Goal: Find contact information

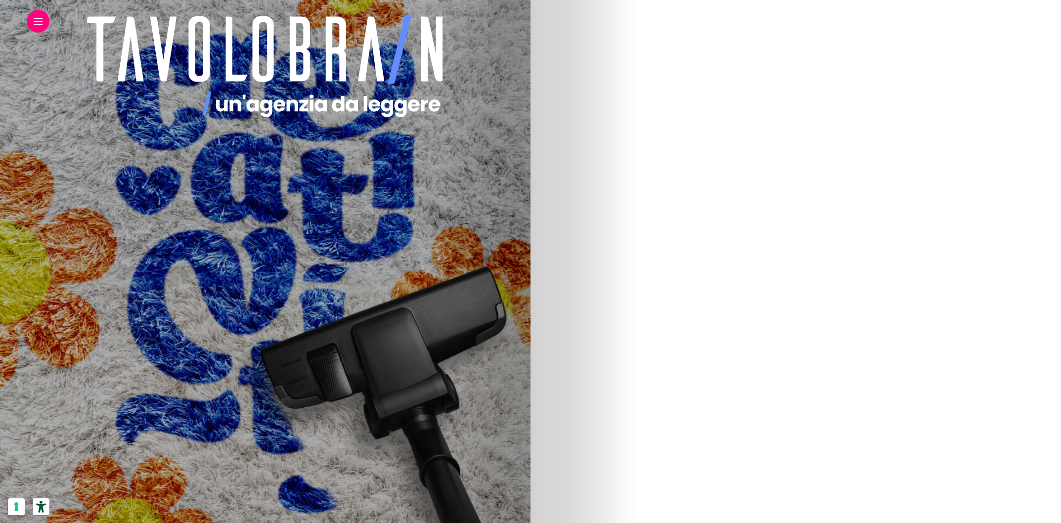
scroll to position [220, 0]
click at [364, 319] on img at bounding box center [138, 301] width 449 height 594
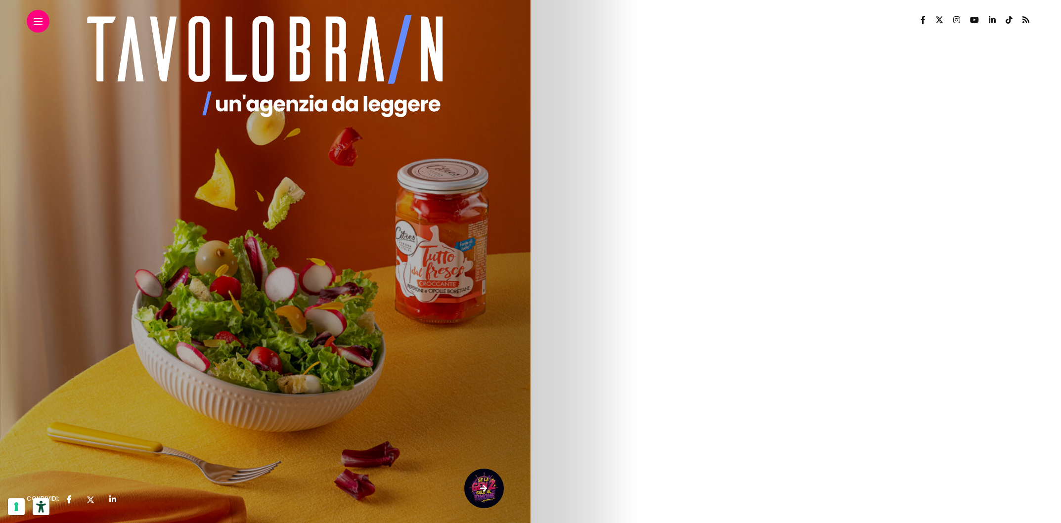
click at [245, 314] on img at bounding box center [265, 272] width 531 height 544
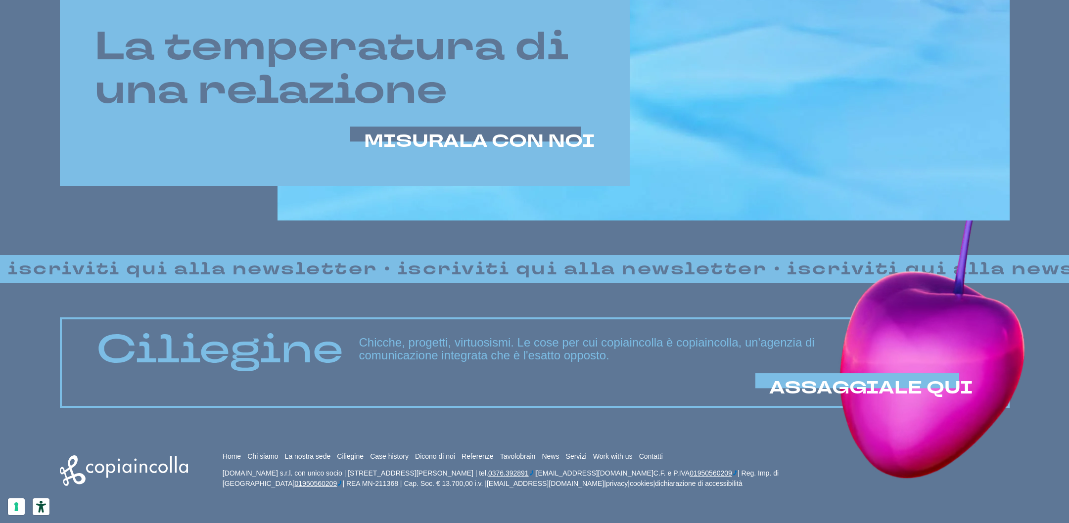
scroll to position [874, 0]
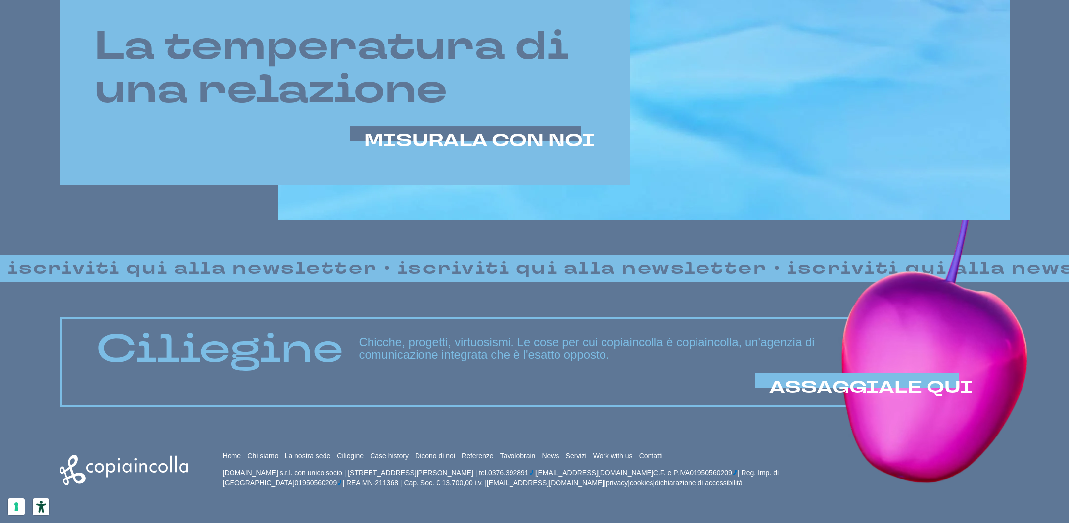
drag, startPoint x: 588, startPoint y: 473, endPoint x: 546, endPoint y: 473, distance: 42.0
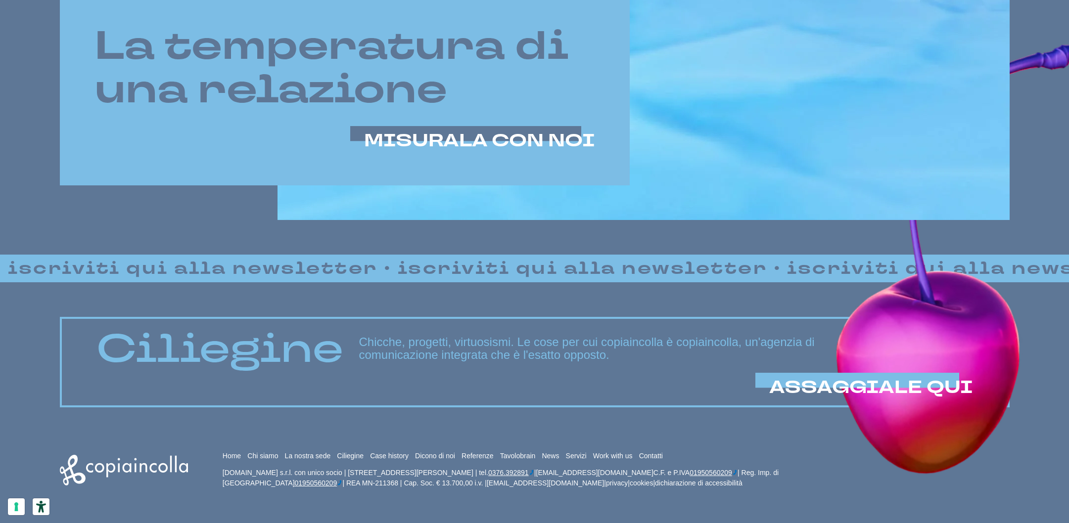
click at [529, 473] on ctcspan "0376.392891" at bounding box center [508, 473] width 41 height 8
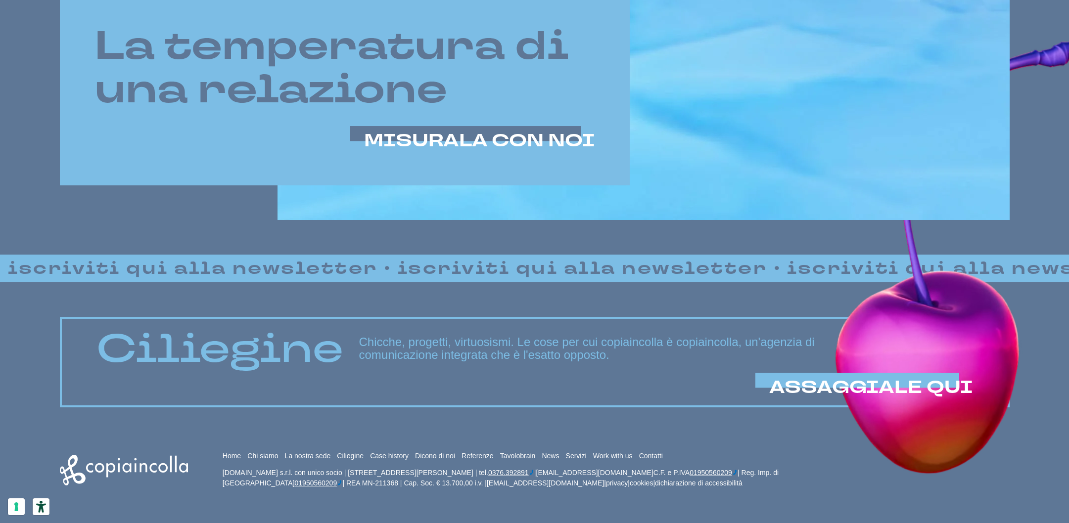
copy ctcspan "0376.392891"
